Goal: Information Seeking & Learning: Learn about a topic

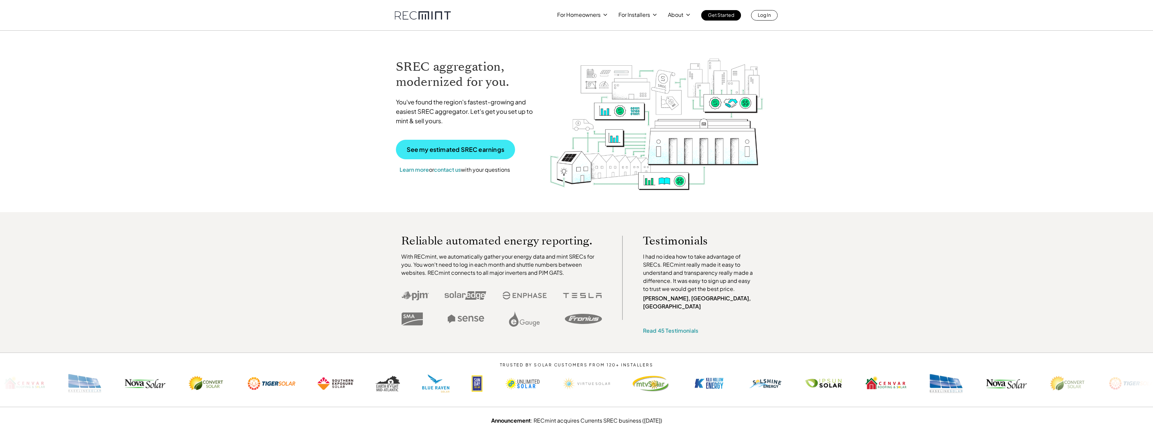
click at [435, 151] on p "See my estimated SREC earnings" at bounding box center [456, 149] width 98 height 6
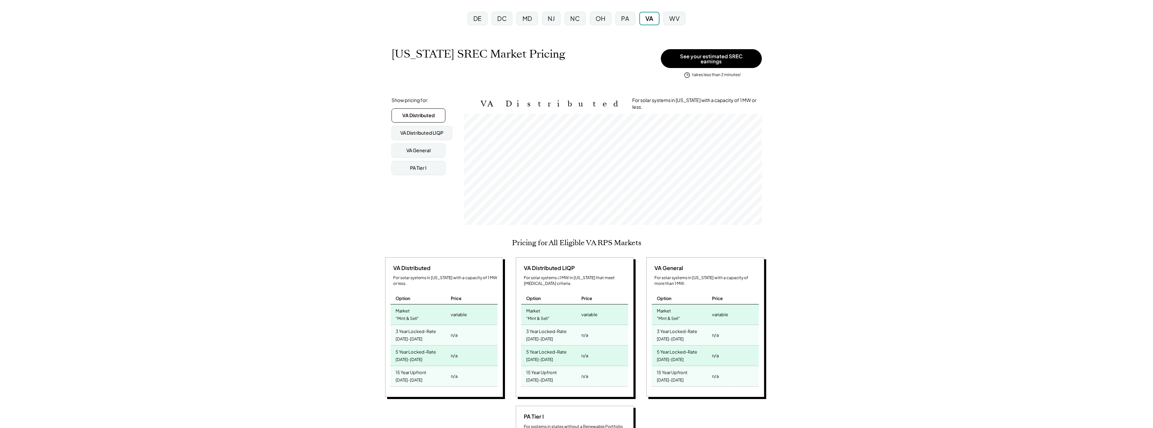
scroll to position [67, 0]
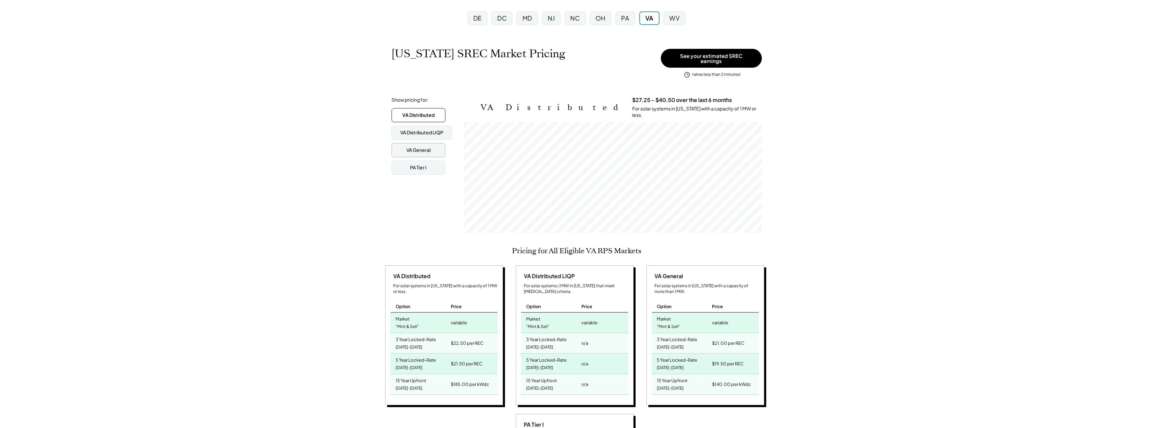
click at [406, 147] on div "VA General" at bounding box center [418, 150] width 24 height 7
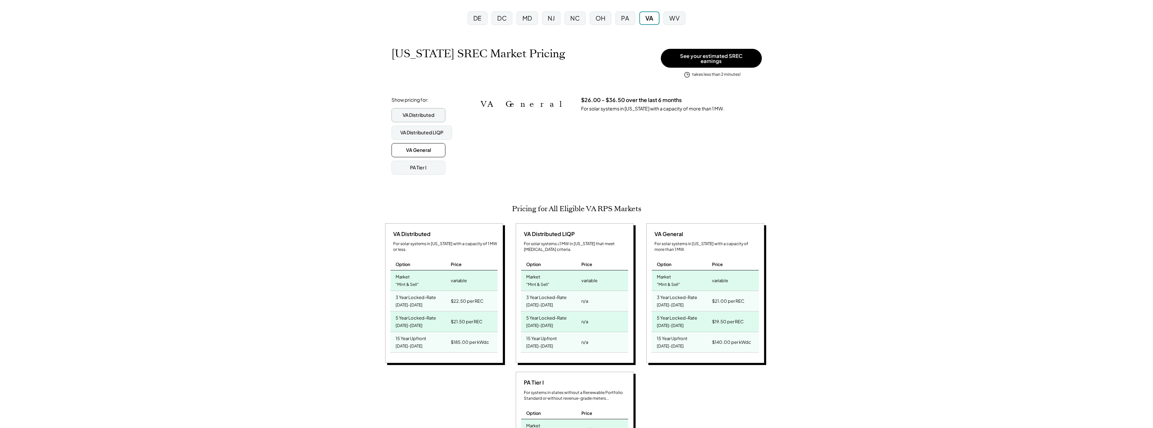
click at [426, 115] on div "VA Distributed" at bounding box center [419, 115] width 54 height 14
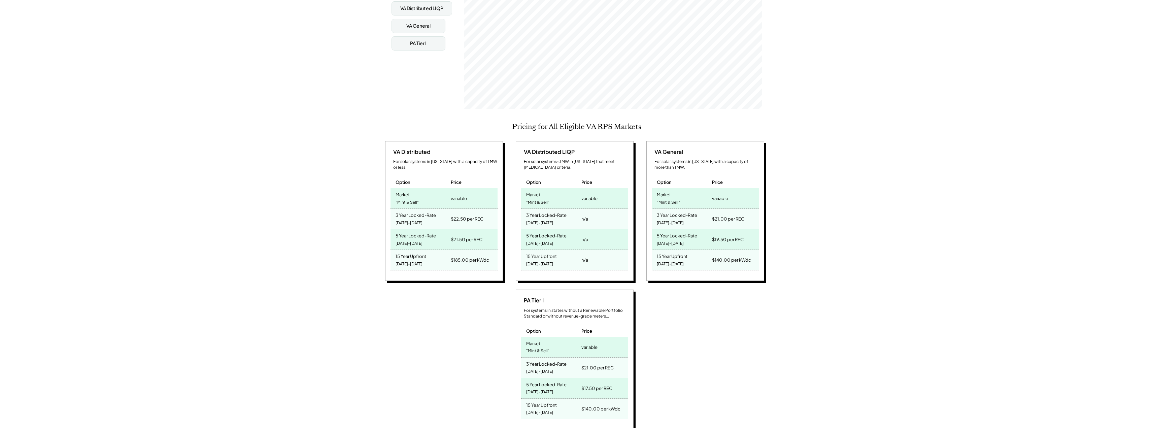
scroll to position [193, 0]
